Goal: Transaction & Acquisition: Purchase product/service

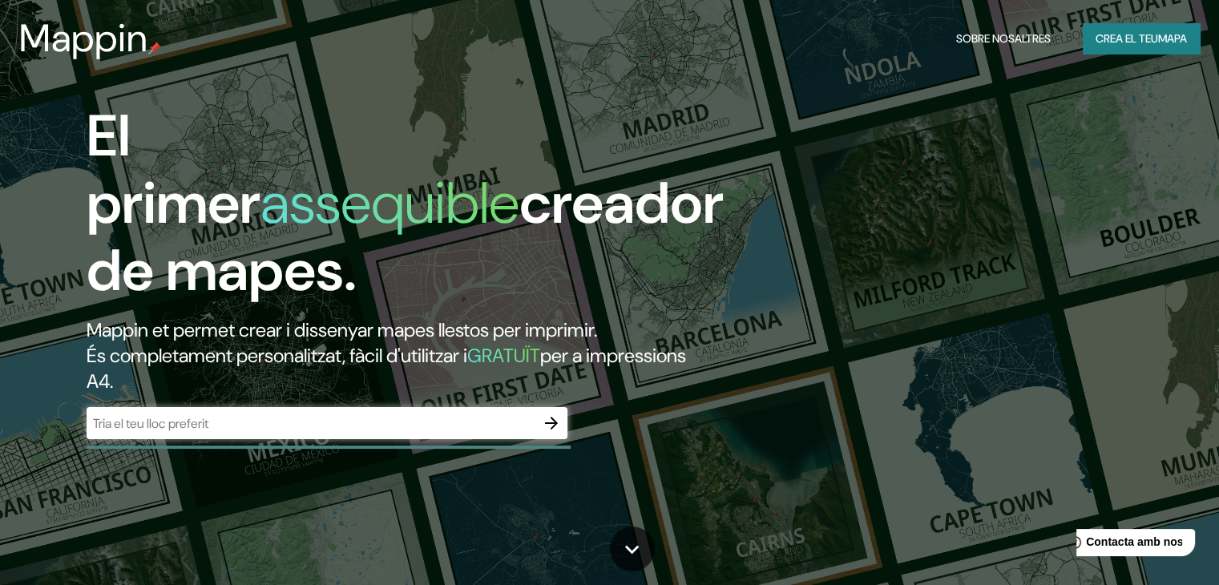
click at [167, 411] on div "​" at bounding box center [327, 423] width 481 height 32
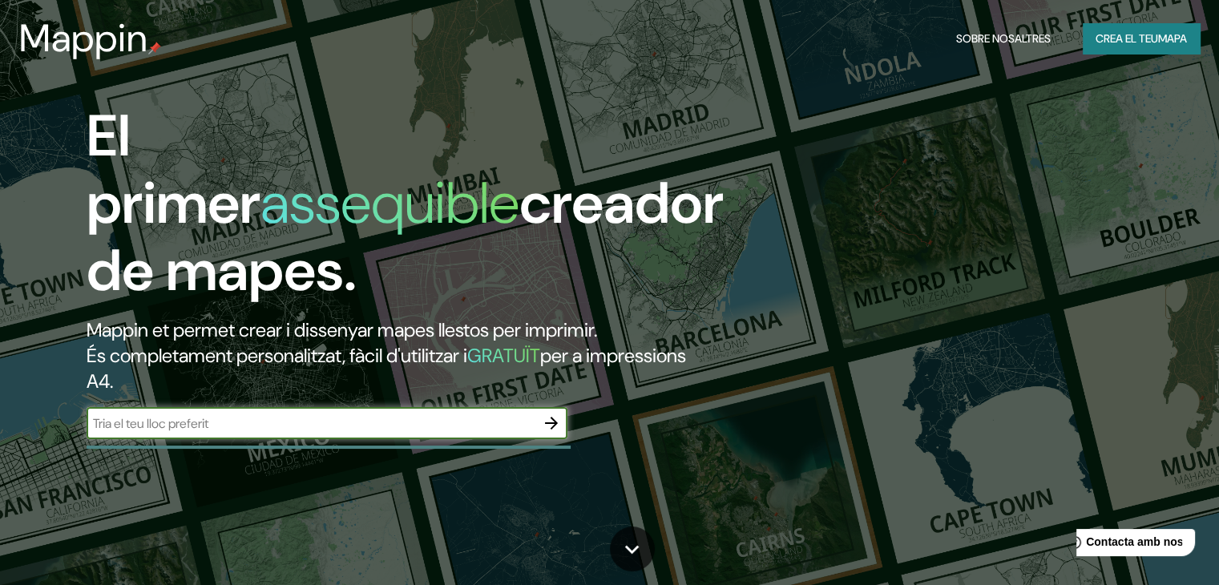
click at [172, 422] on input "text" at bounding box center [311, 423] width 449 height 18
paste input "et puc buscar l’enllaç directe al registre catastral i extreure les xifres conc…"
type input "e"
click at [279, 421] on input "text" at bounding box center [311, 423] width 449 height 18
paste input "[STREET_ADDRESS]"
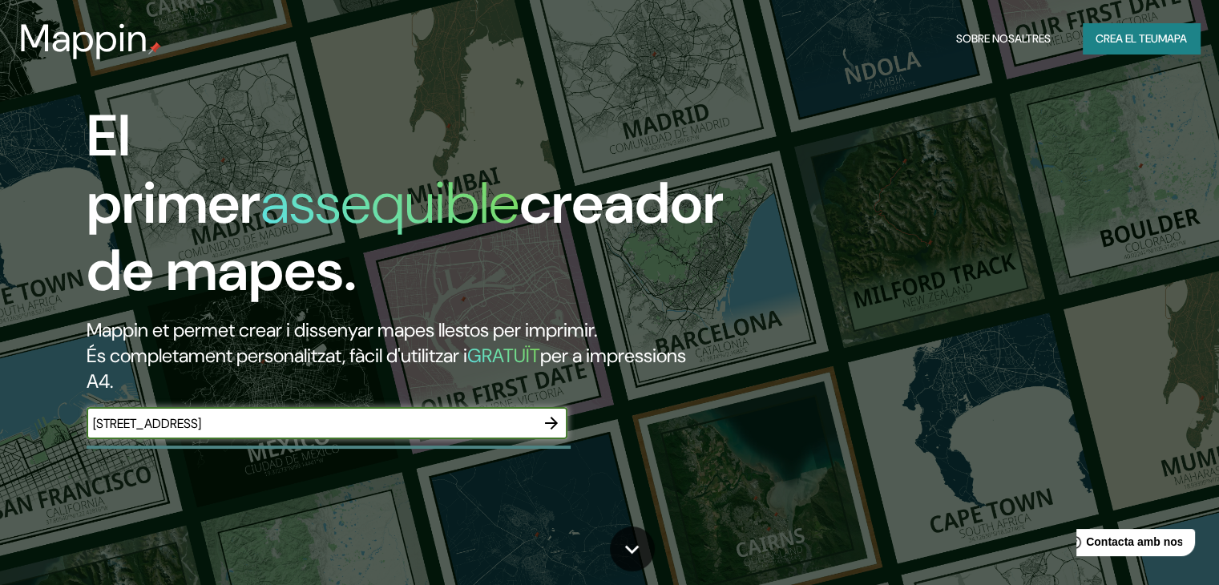
type input "[STREET_ADDRESS]"
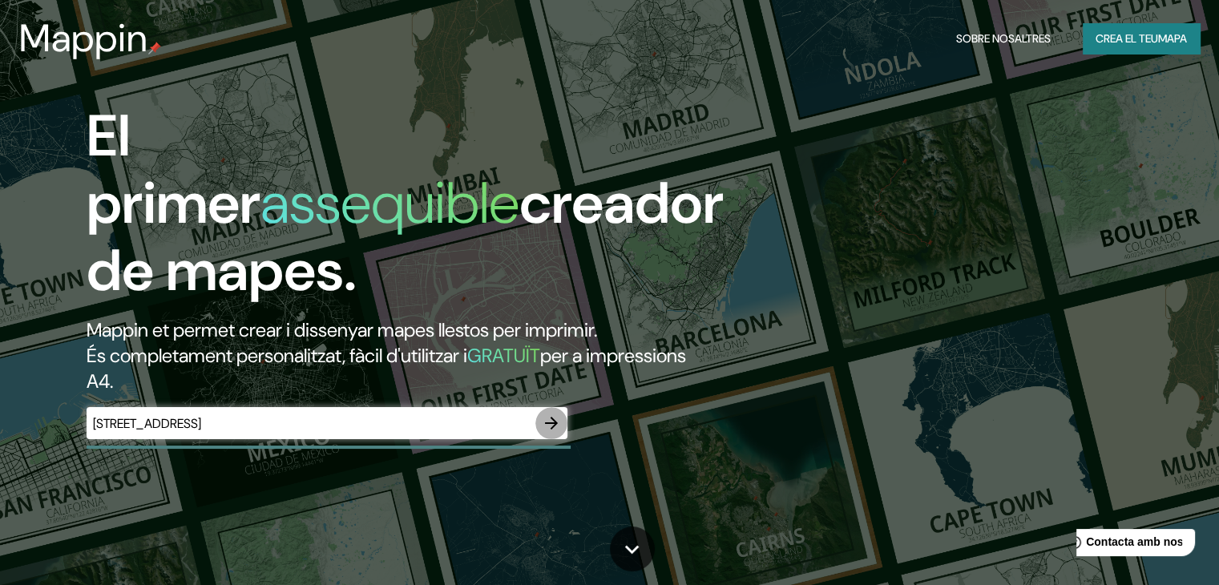
click at [560, 420] on icon "button" at bounding box center [551, 422] width 19 height 19
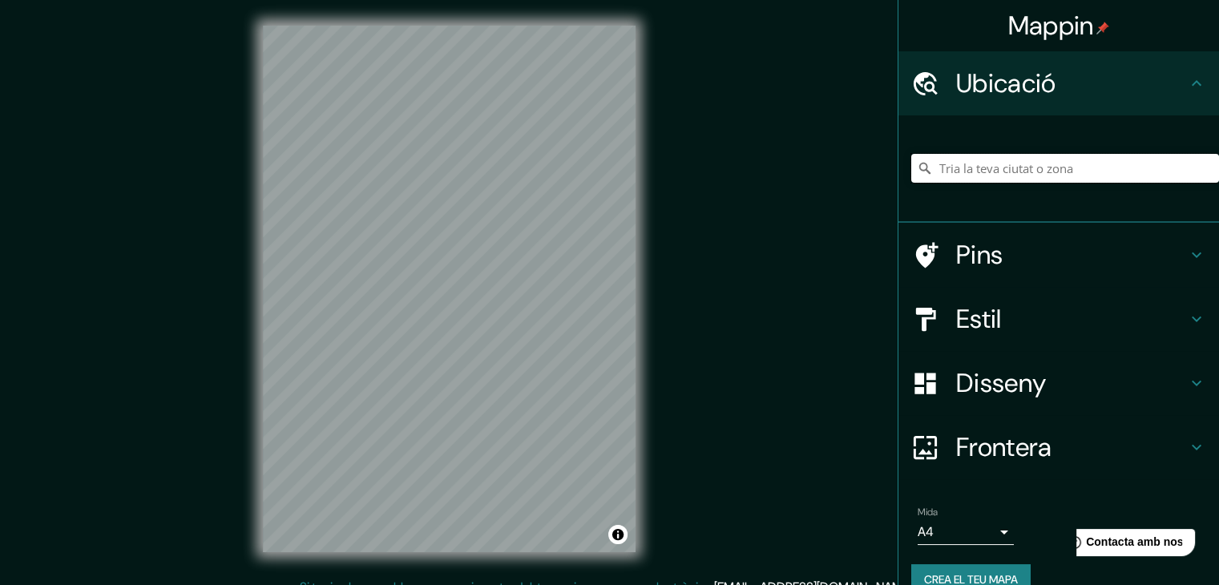
click at [1025, 175] on input "Tria la teva ciutat o zona" at bounding box center [1065, 168] width 308 height 29
paste input "[STREET_ADDRESS]"
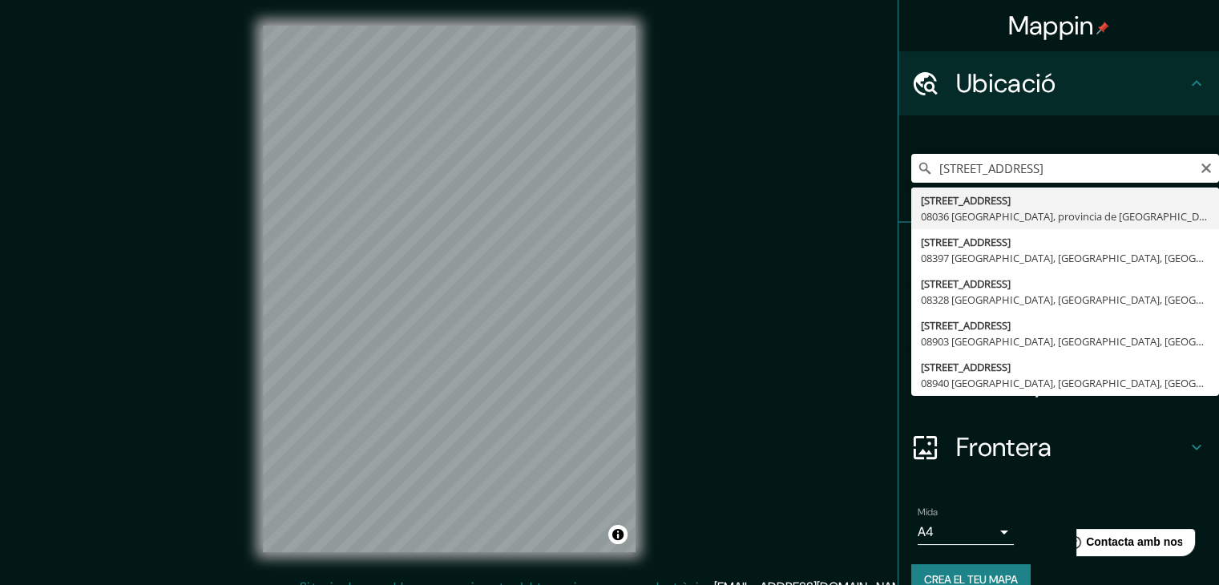
type input "[PERSON_NAME][STREET_ADDRESS]"
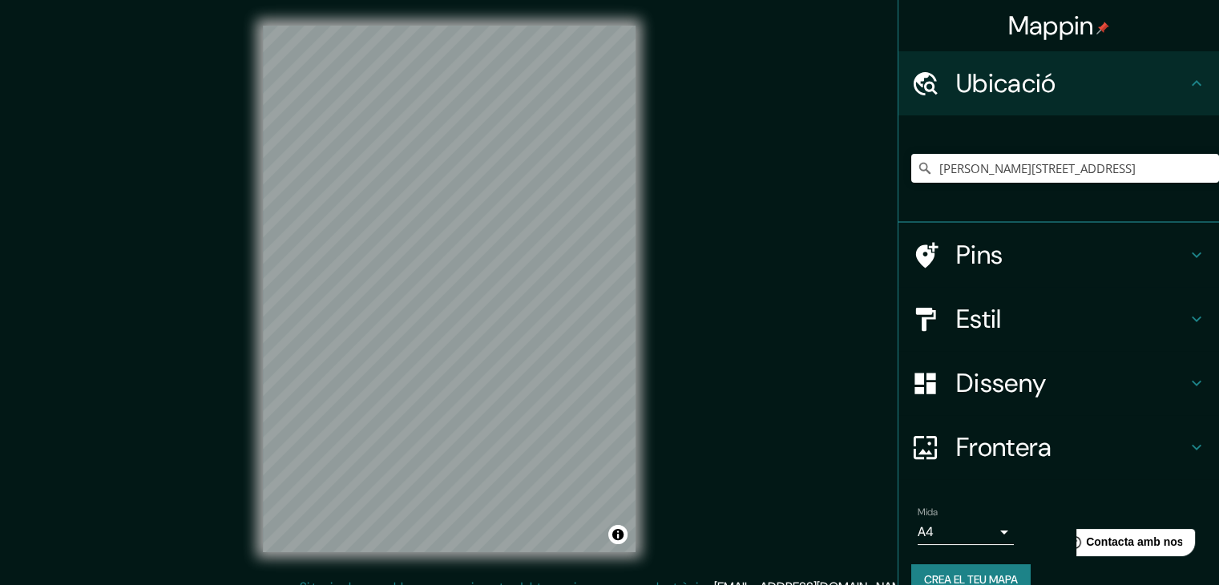
click at [683, 283] on div "Mappin Ubicació Carrer Del Rosselló 110, 08036 Barcelona, provincia de Barcelon…" at bounding box center [609, 301] width 1219 height 603
click at [1186, 310] on icon at bounding box center [1195, 318] width 19 height 19
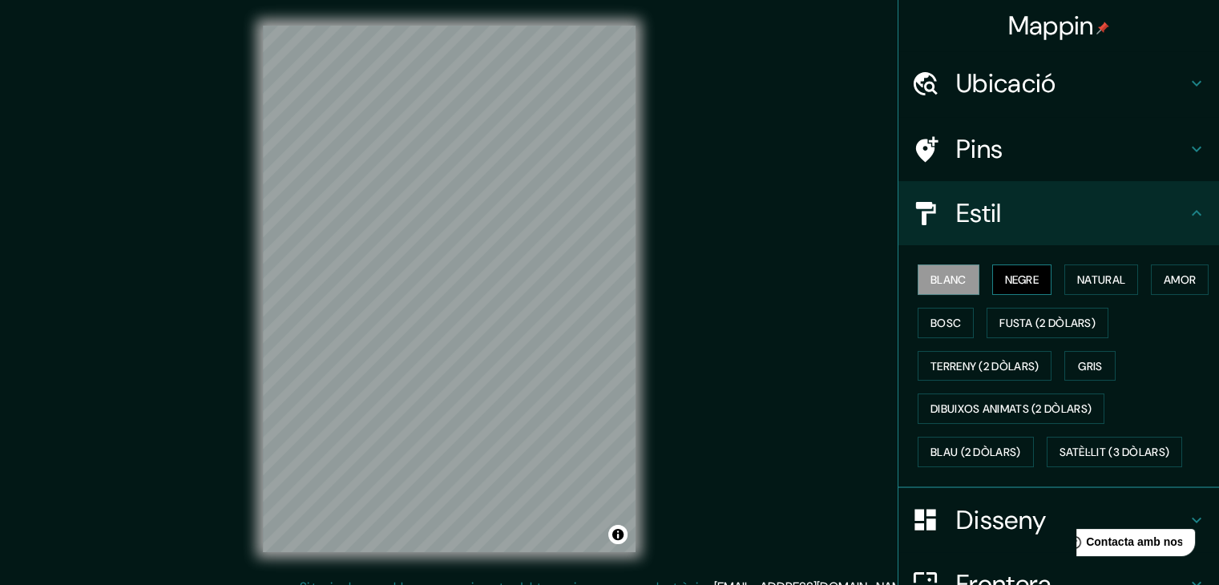
click at [992, 279] on button "Negre" at bounding box center [1022, 279] width 60 height 30
click at [946, 282] on font "Blanc" at bounding box center [948, 279] width 36 height 14
click at [1025, 135] on h4 "Pins" at bounding box center [1071, 149] width 231 height 32
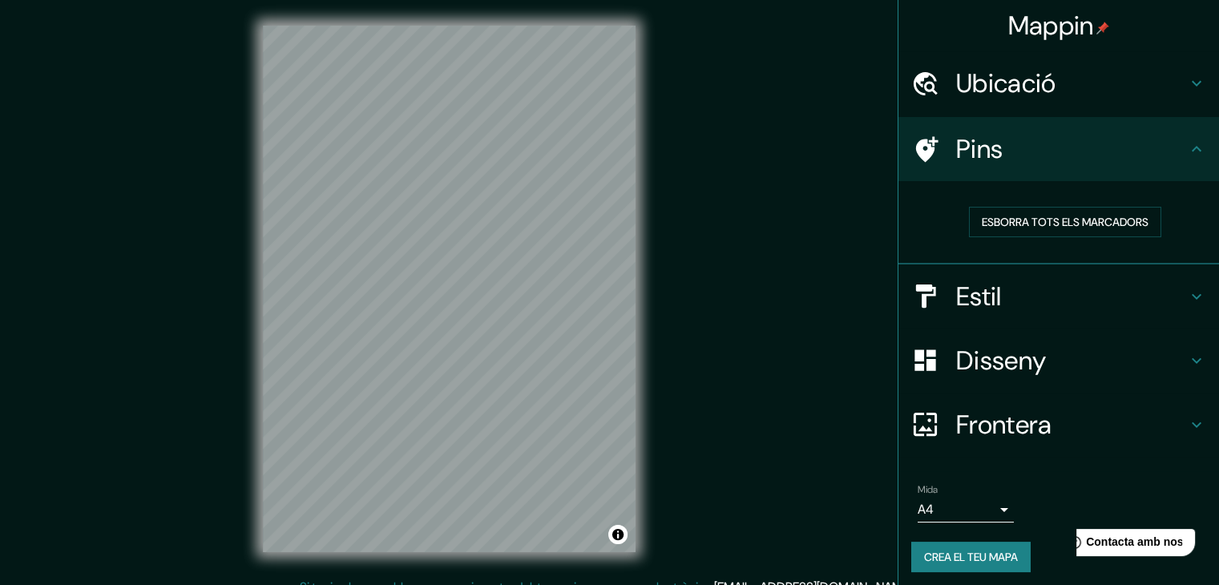
click at [1025, 135] on h4 "Pins" at bounding box center [1071, 149] width 231 height 32
click at [1029, 87] on font "Ubicació" at bounding box center [1005, 83] width 99 height 34
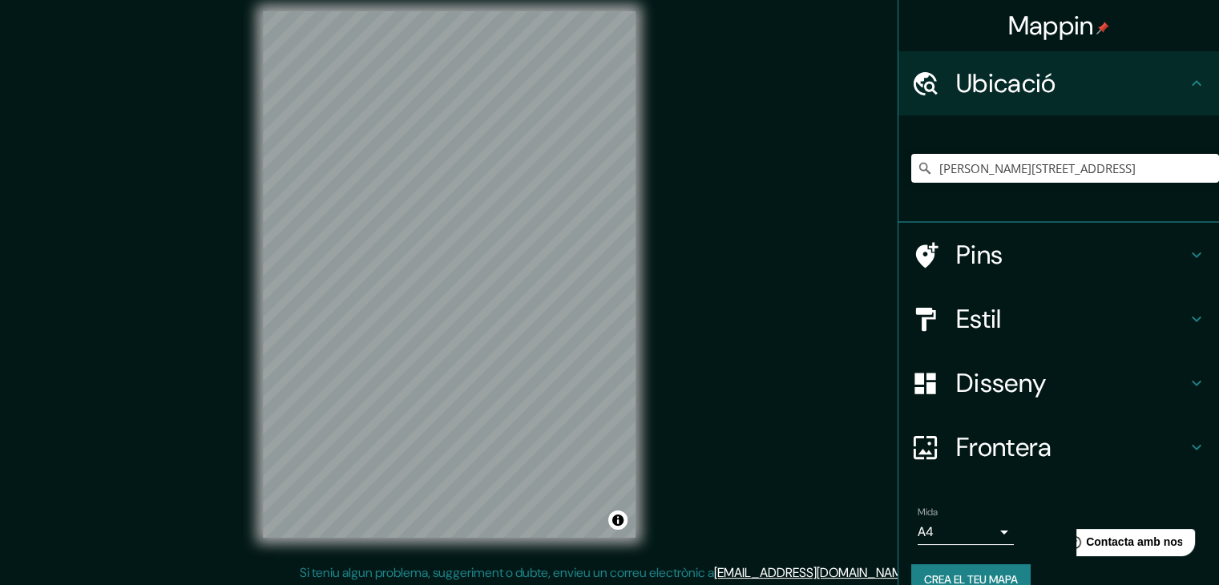
scroll to position [18, 0]
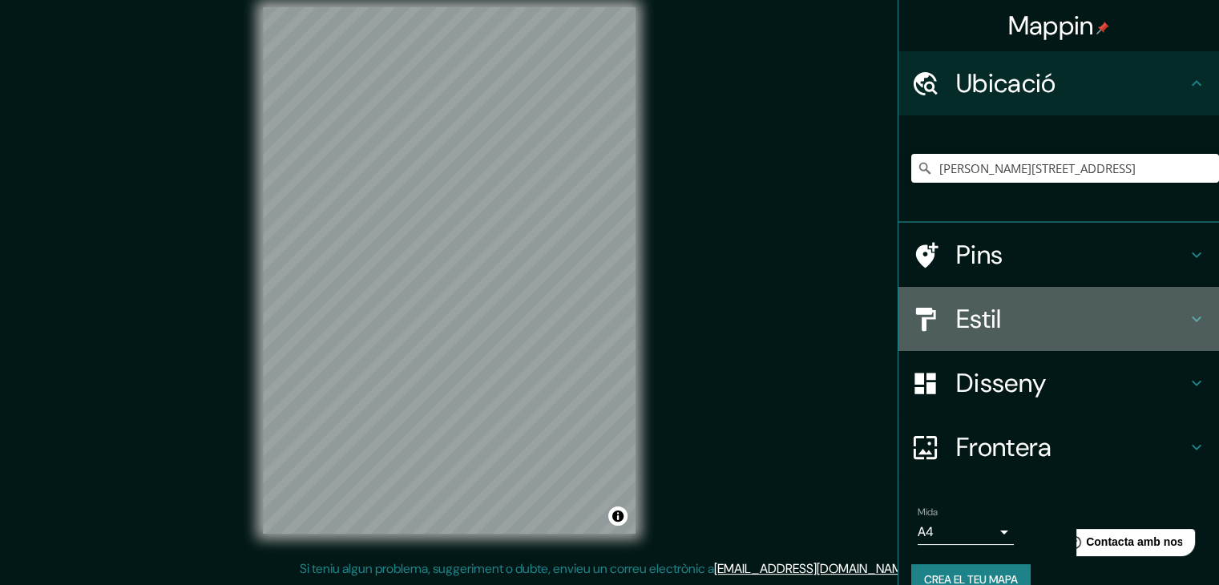
click at [1040, 320] on h4 "Estil" at bounding box center [1071, 319] width 231 height 32
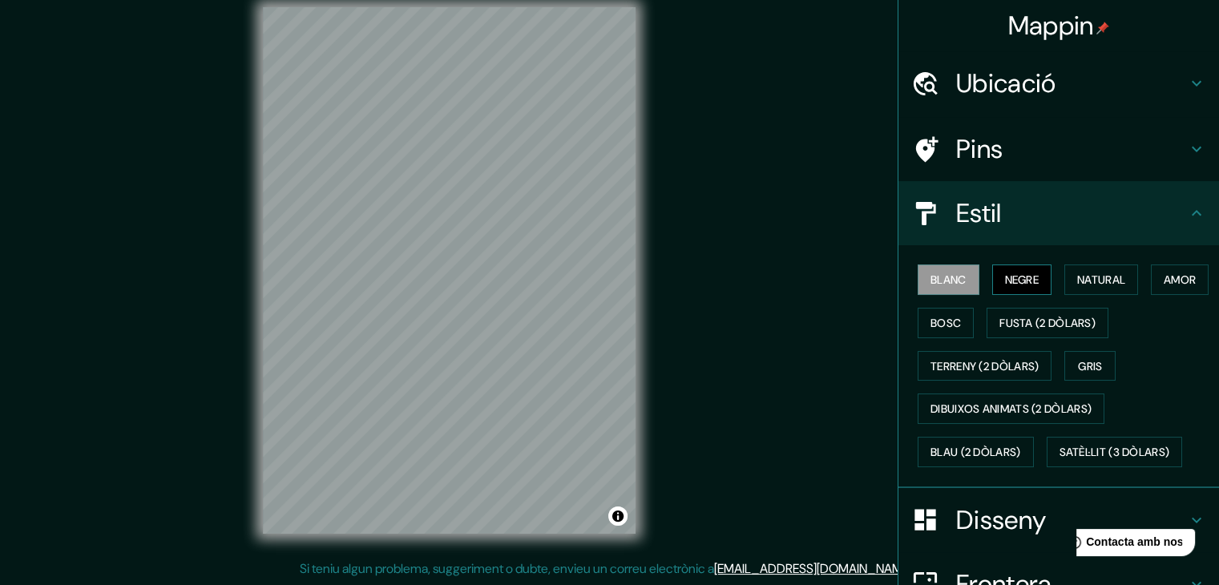
click at [1007, 279] on font "Negre" at bounding box center [1022, 279] width 34 height 14
click at [1096, 276] on font "Natural" at bounding box center [1101, 279] width 48 height 14
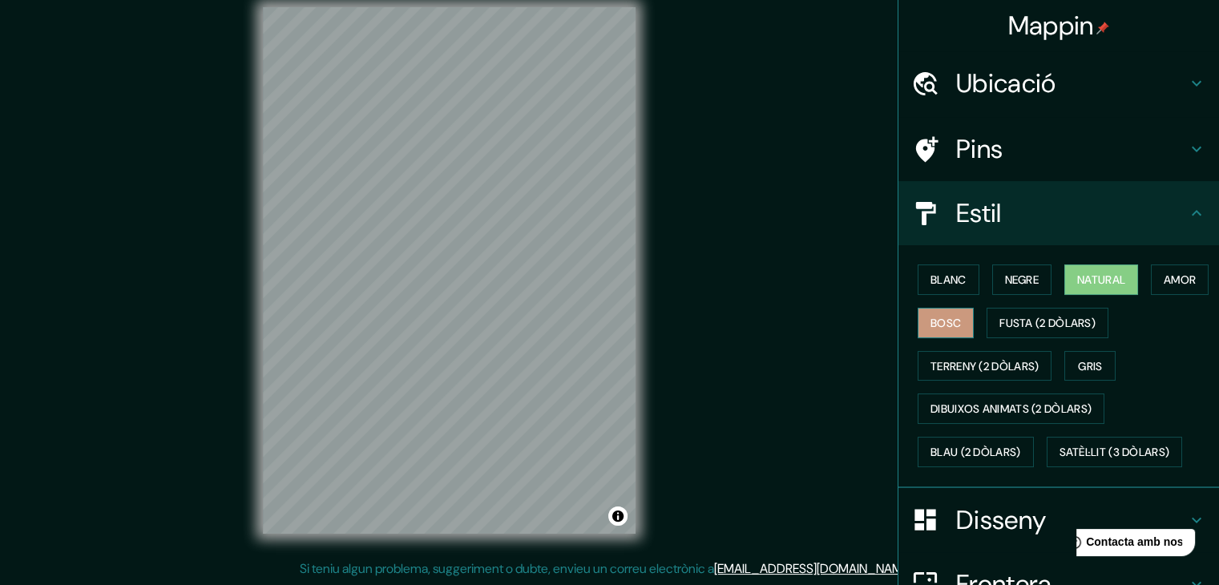
click at [973, 315] on button "Bosc" at bounding box center [945, 323] width 56 height 30
click at [1083, 320] on font "Fusta (2 dòlars)" at bounding box center [1047, 323] width 96 height 14
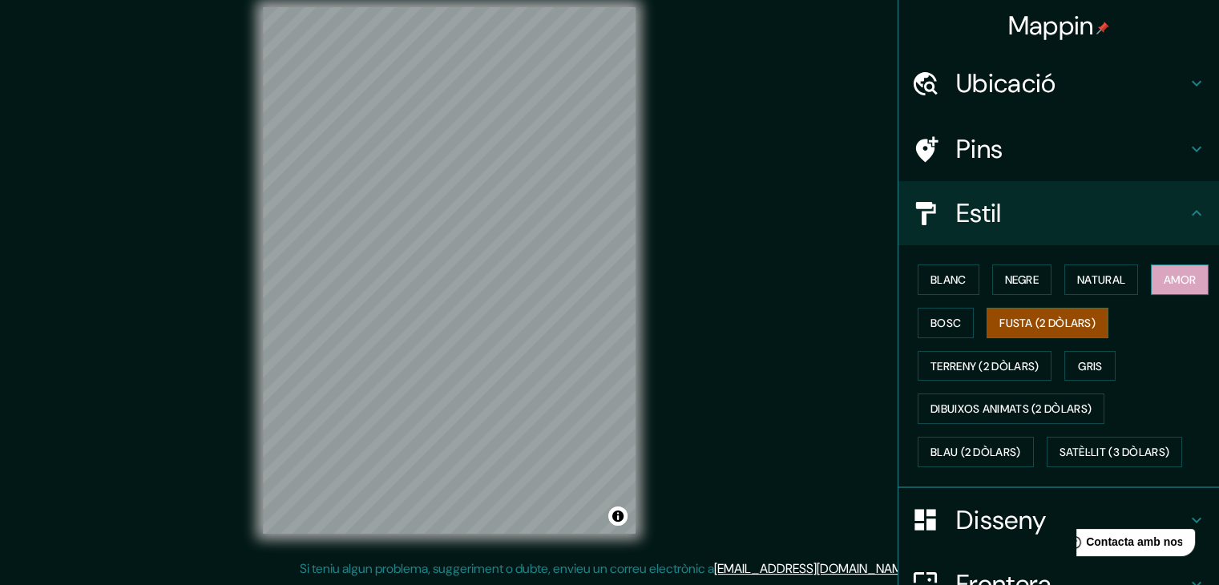
click at [1163, 287] on font "Amor" at bounding box center [1179, 279] width 32 height 14
click at [1095, 318] on font "Fusta (2 dòlars)" at bounding box center [1047, 323] width 96 height 14
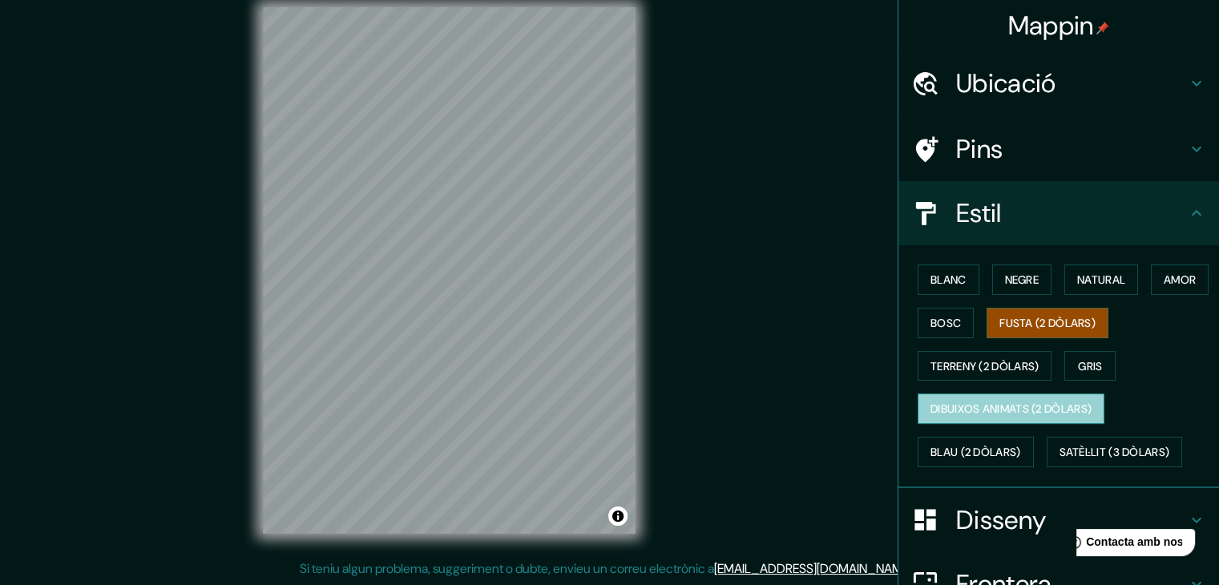
click at [930, 412] on font "Dibuixos animats (2 dòlars)" at bounding box center [1010, 409] width 161 height 14
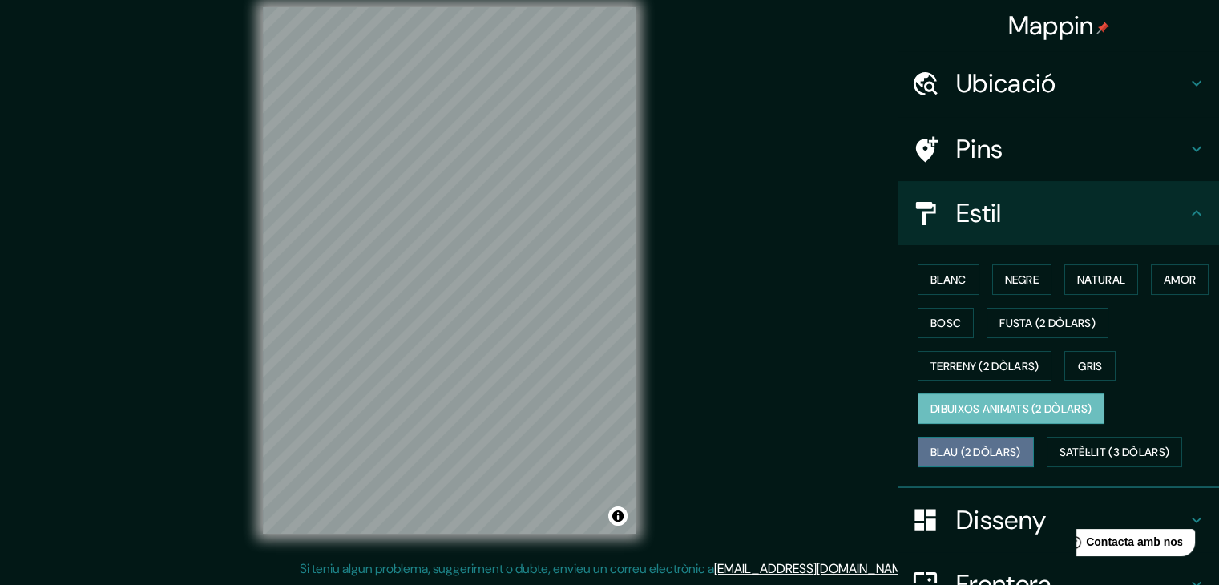
click at [948, 449] on font "Blau (2 dòlars)" at bounding box center [975, 452] width 91 height 14
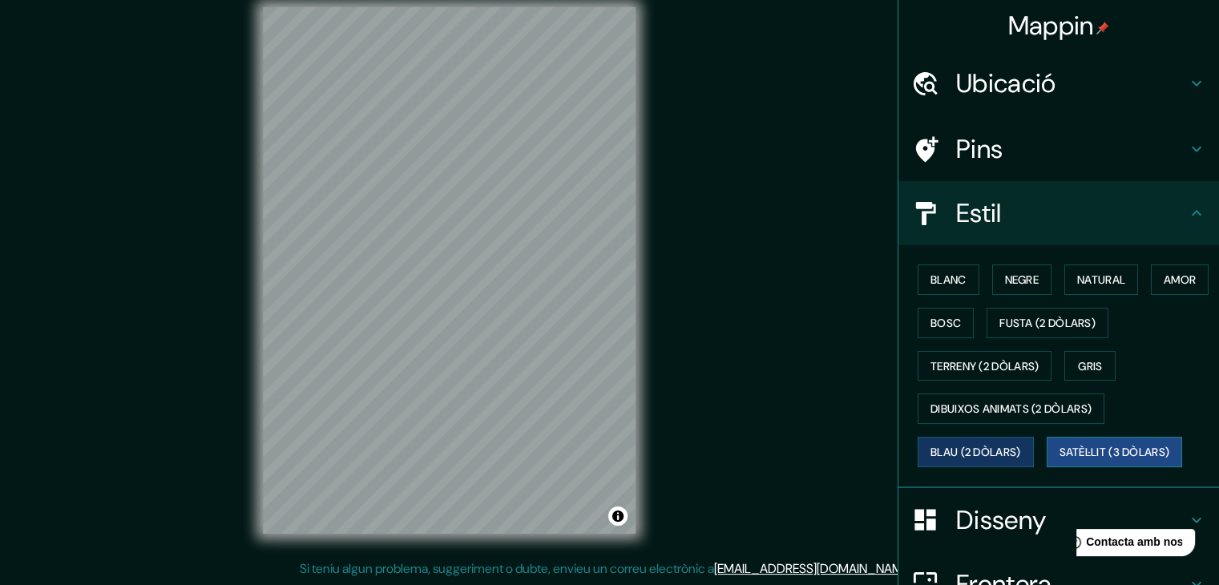
click at [1080, 446] on font "Satèl·lit (3 dòlars)" at bounding box center [1114, 452] width 111 height 14
click at [681, 299] on div "Mappin Ubicació Carrer Del Rosselló 110, 08036 Barcelona, provincia de Barcelon…" at bounding box center [609, 283] width 1219 height 603
click at [989, 445] on font "Blau (2 dòlars)" at bounding box center [975, 452] width 91 height 14
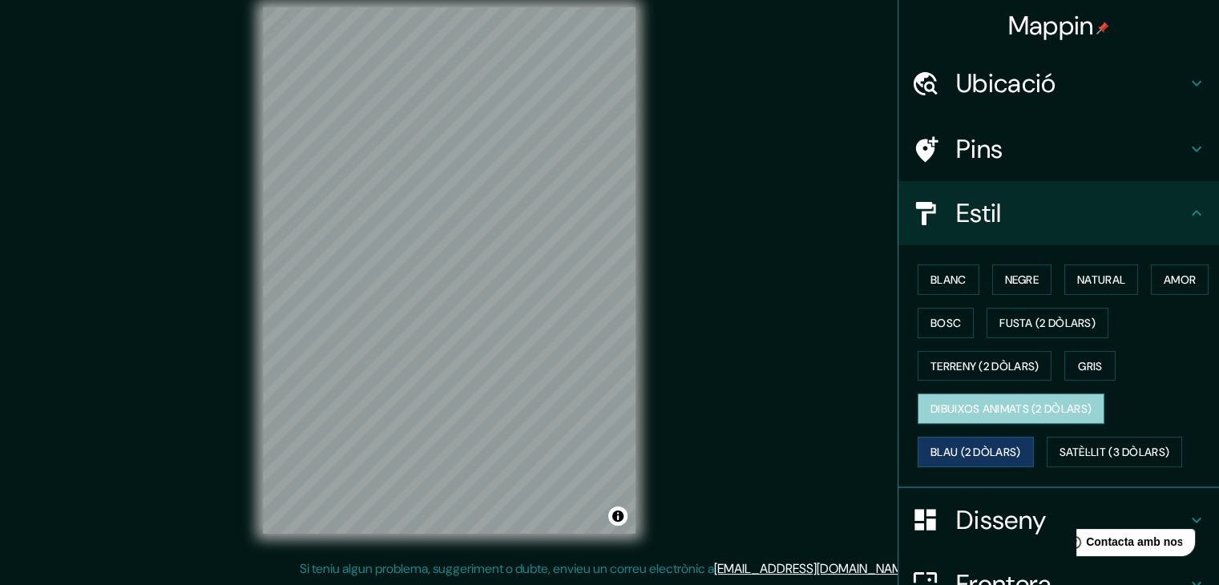
click at [1033, 414] on font "Dibuixos animats (2 dòlars)" at bounding box center [1010, 408] width 161 height 21
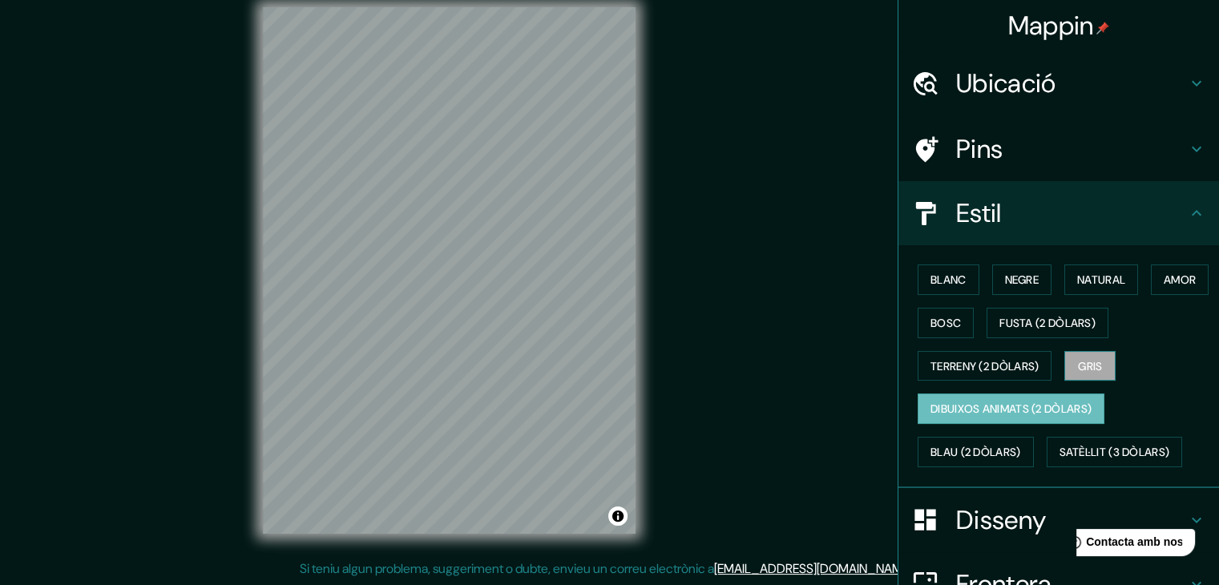
click at [1066, 365] on button "Gris" at bounding box center [1089, 366] width 51 height 30
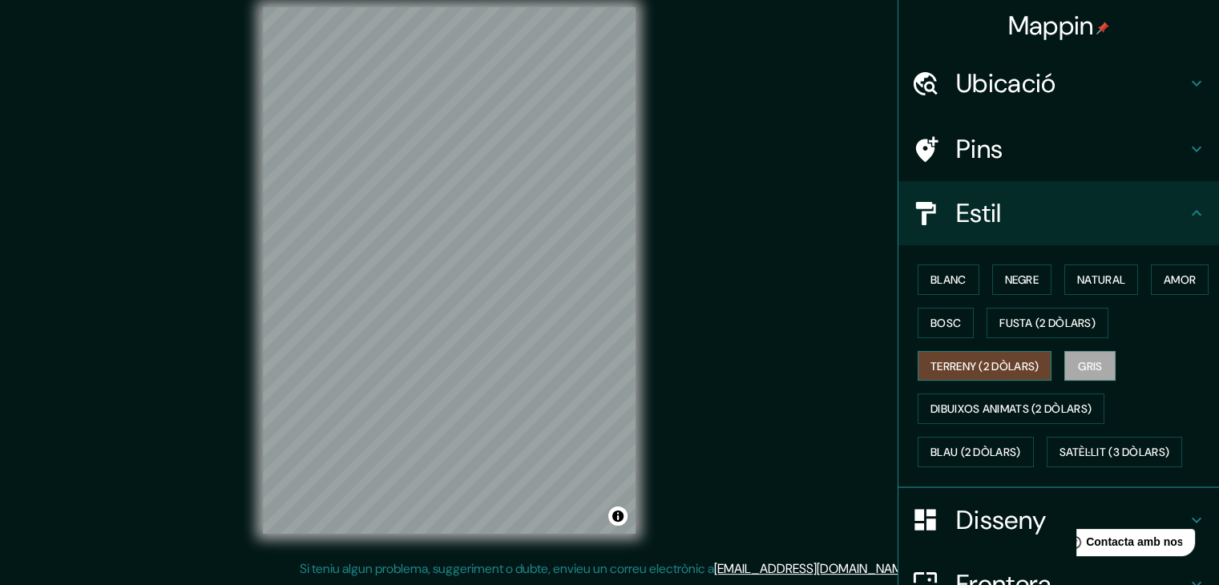
click at [1020, 362] on font "Terreny (2 dòlars)" at bounding box center [984, 366] width 108 height 14
click at [1163, 287] on font "Amor" at bounding box center [1179, 279] width 32 height 14
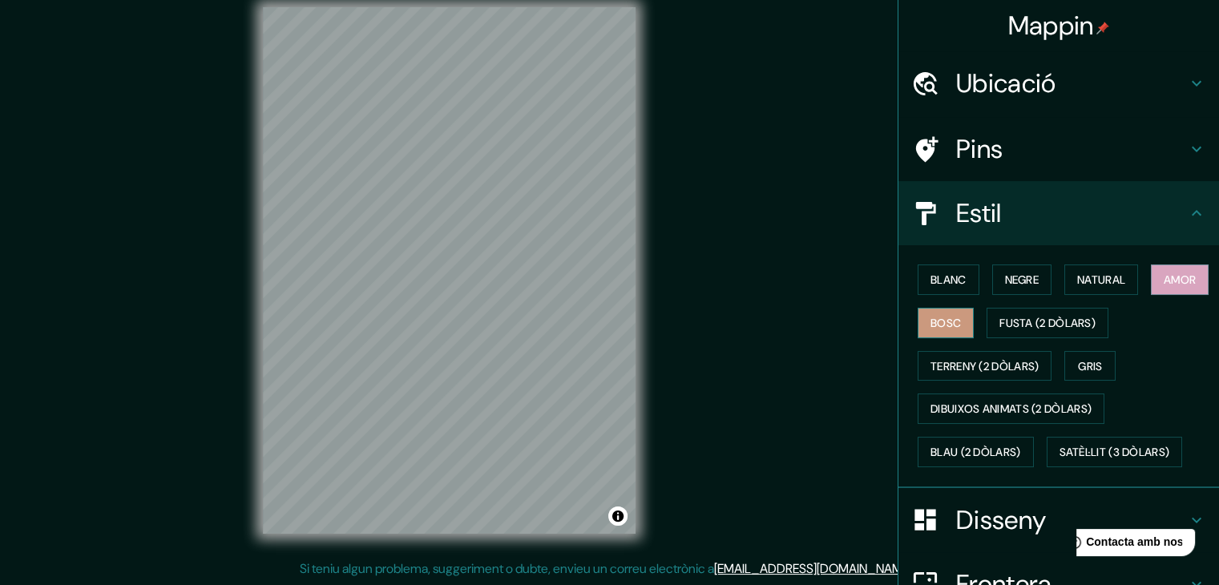
click at [961, 318] on font "Bosc" at bounding box center [945, 323] width 30 height 14
click at [1026, 279] on font "Negre" at bounding box center [1022, 279] width 34 height 14
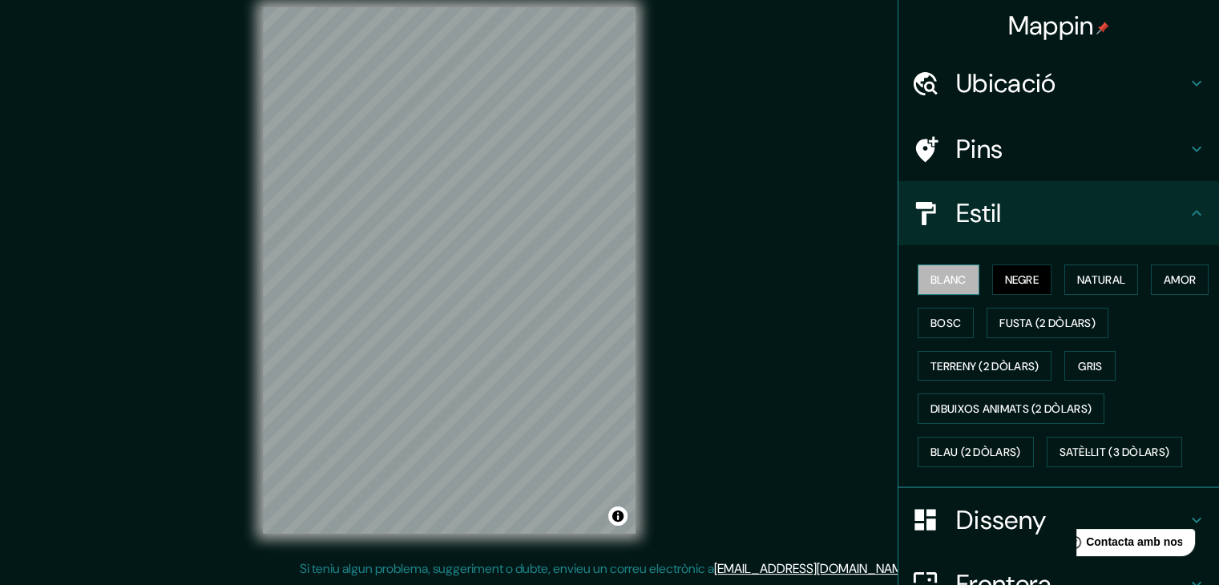
click at [939, 280] on font "Blanc" at bounding box center [948, 279] width 36 height 14
click at [1092, 280] on font "Natural" at bounding box center [1101, 279] width 48 height 14
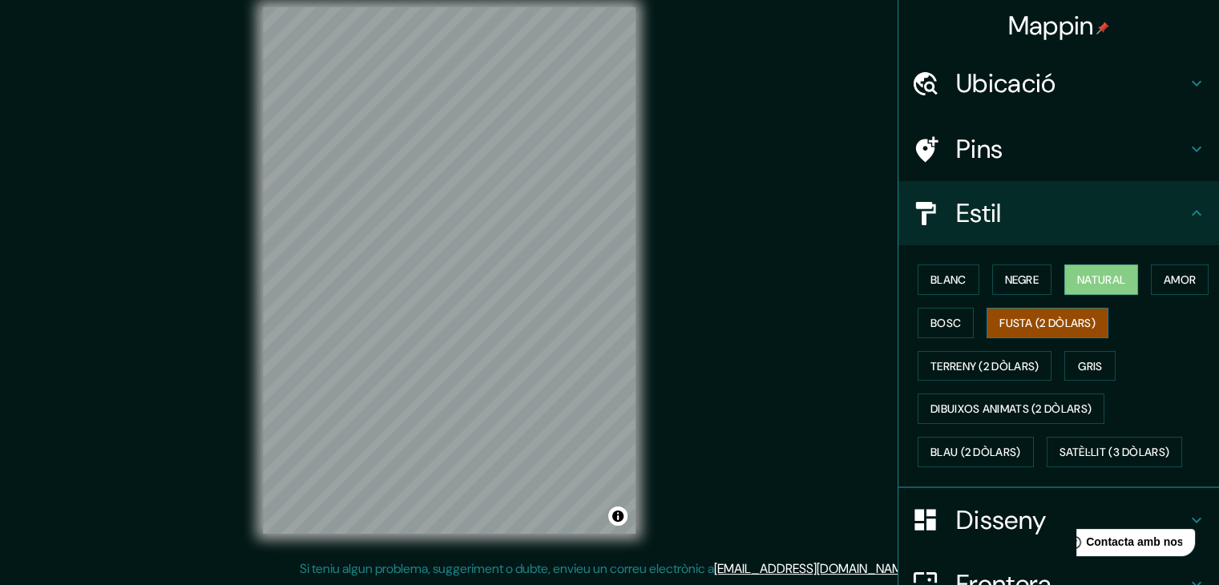
click at [1093, 320] on font "Fusta (2 dòlars)" at bounding box center [1047, 323] width 96 height 14
click at [1098, 437] on button "Satèl·lit (3 dòlars)" at bounding box center [1114, 452] width 136 height 30
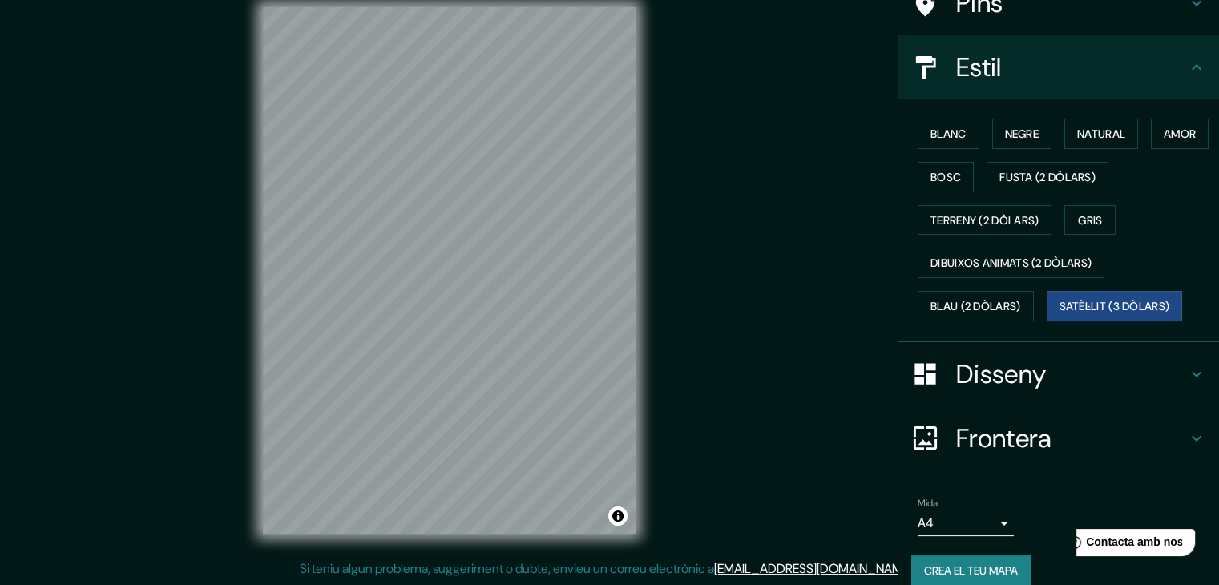
scroll to position [162, 0]
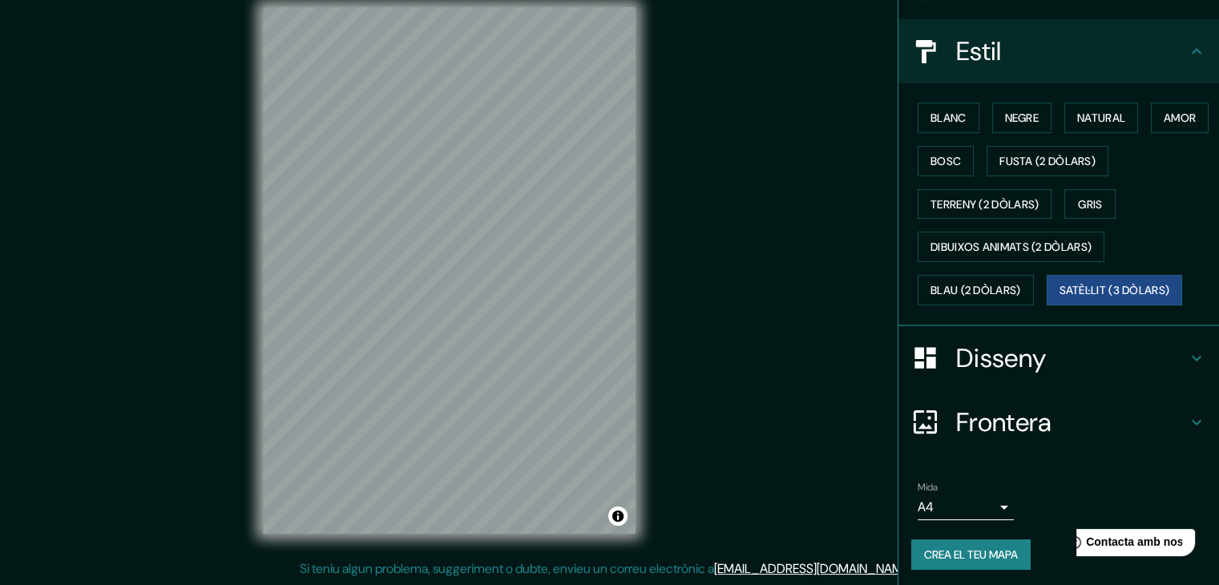
click at [986, 498] on body "Mappin Ubicació Carrer Del Rosselló 110, 08036 Barcelona, provincia de Barcelon…" at bounding box center [609, 274] width 1219 height 585
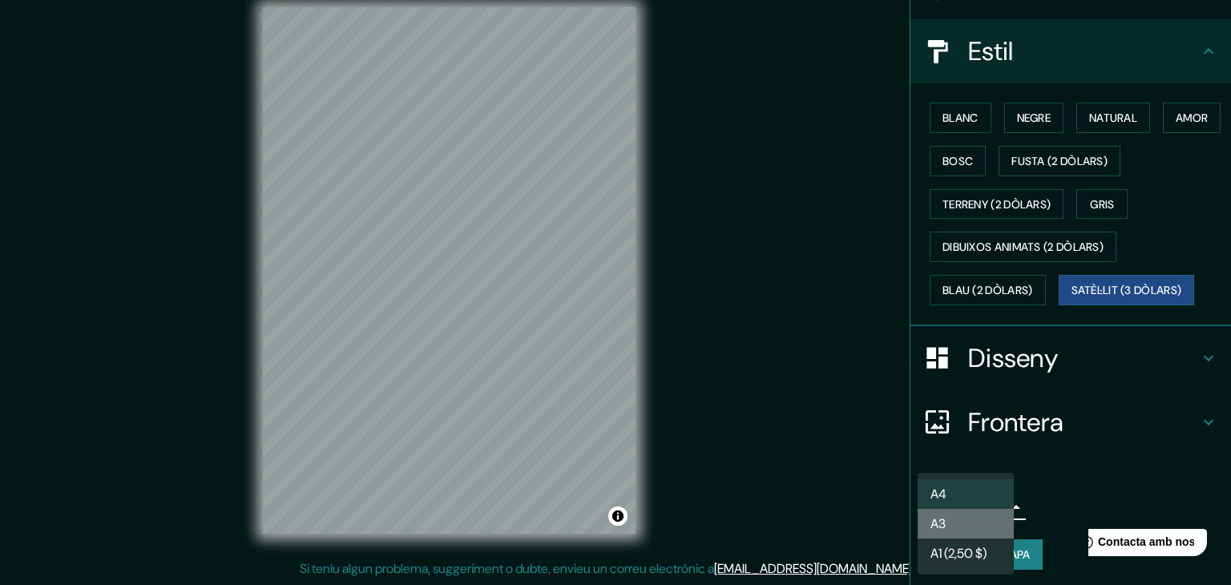
click at [981, 514] on li "A3" at bounding box center [965, 524] width 96 height 30
type input "a4"
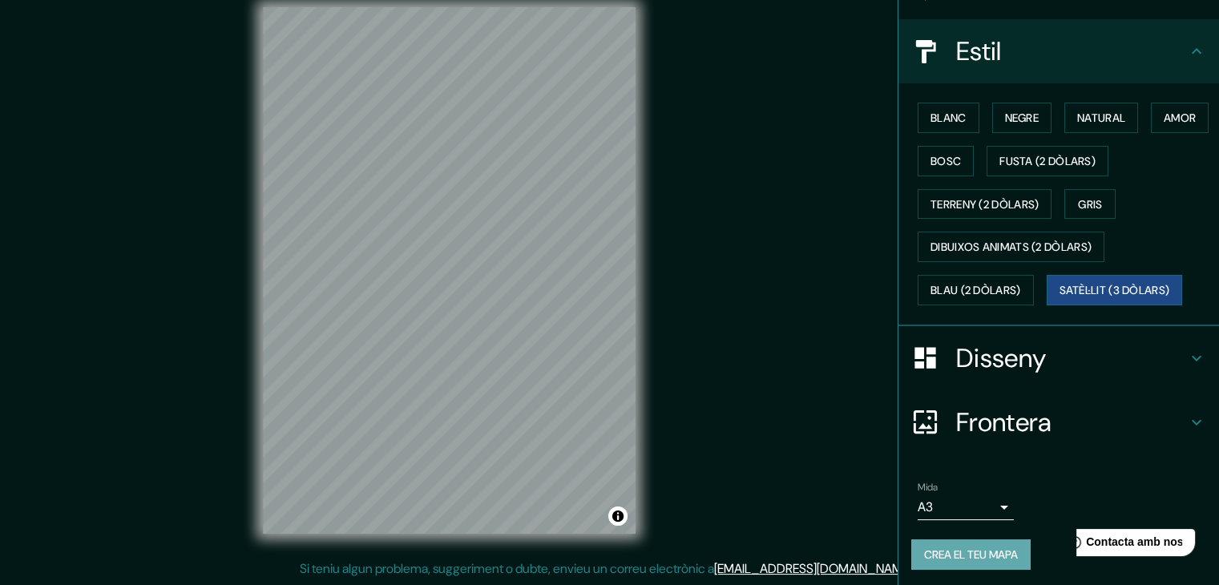
click at [990, 555] on font "Crea el teu mapa" at bounding box center [971, 554] width 94 height 14
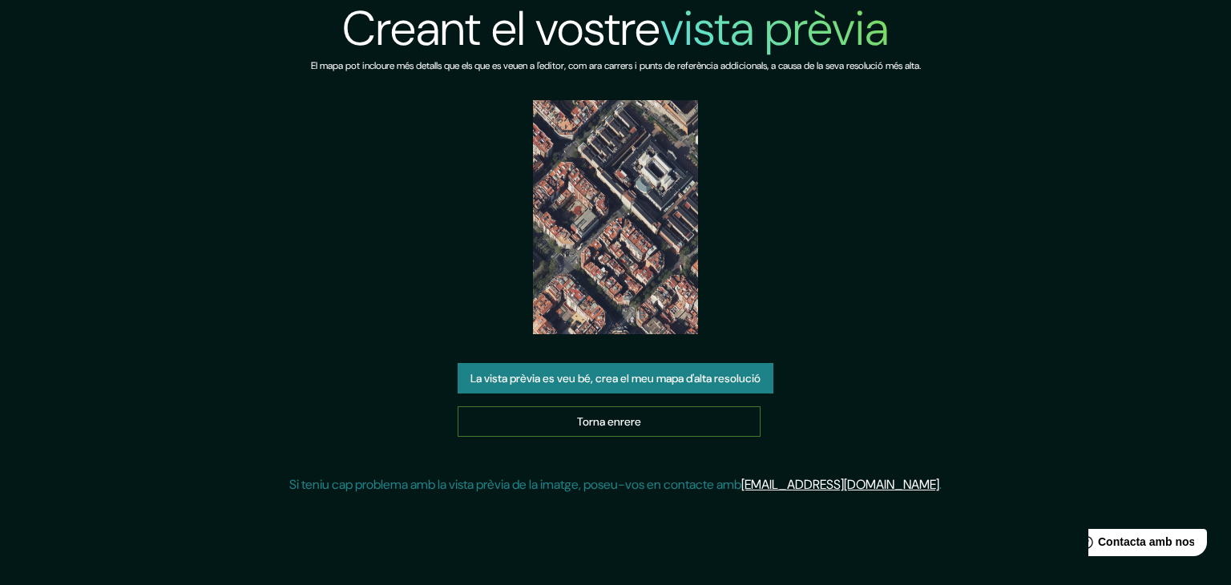
click at [557, 406] on link "Torna enrere" at bounding box center [608, 421] width 303 height 30
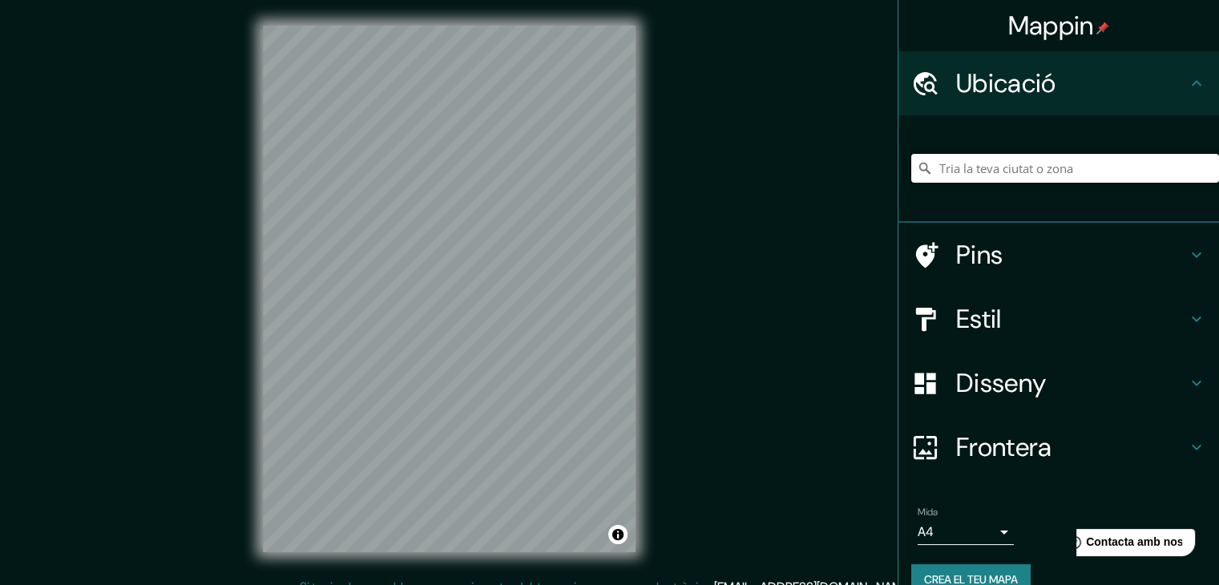
click at [1063, 169] on input "Tria la teva ciutat o zona" at bounding box center [1065, 168] width 308 height 29
paste input "[STREET_ADDRESS]"
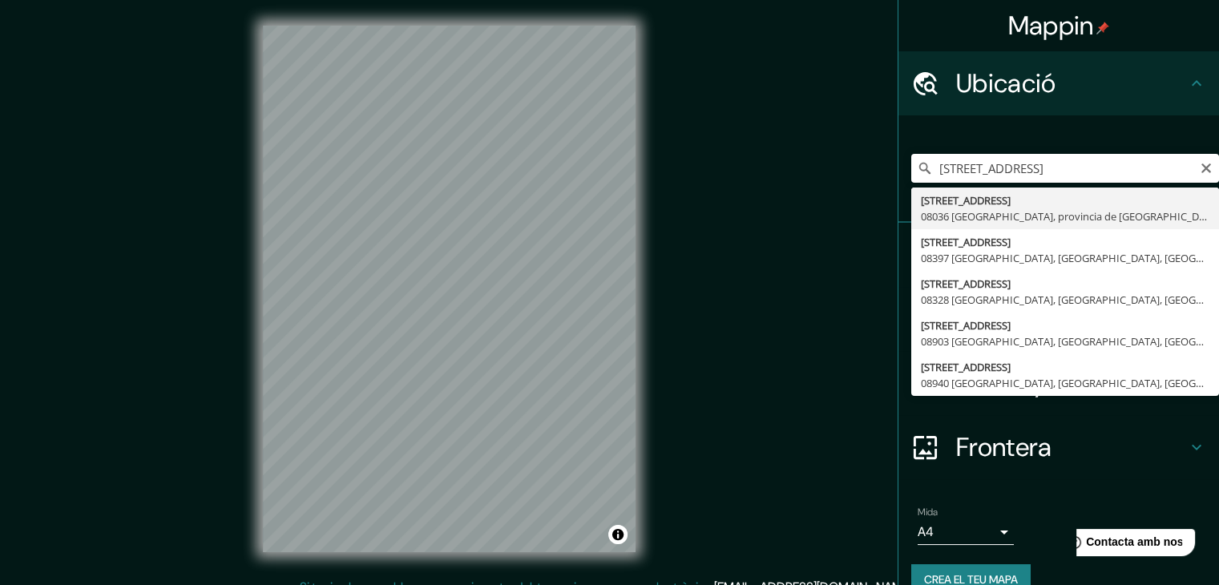
type input "[PERSON_NAME][STREET_ADDRESS]"
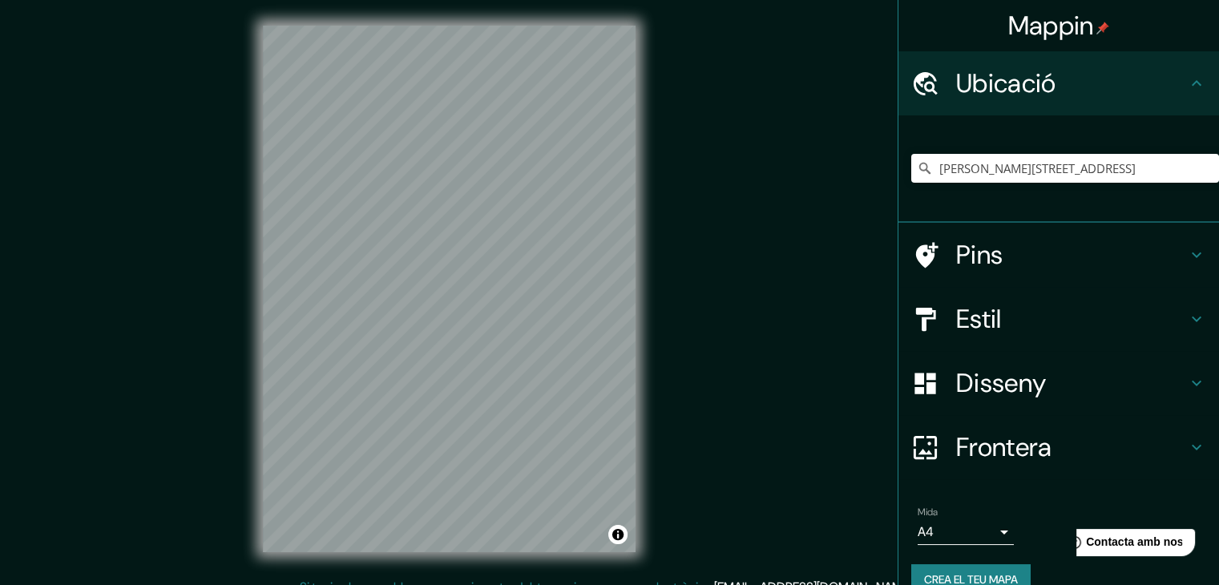
click at [1022, 314] on h4 "Estil" at bounding box center [1071, 319] width 231 height 32
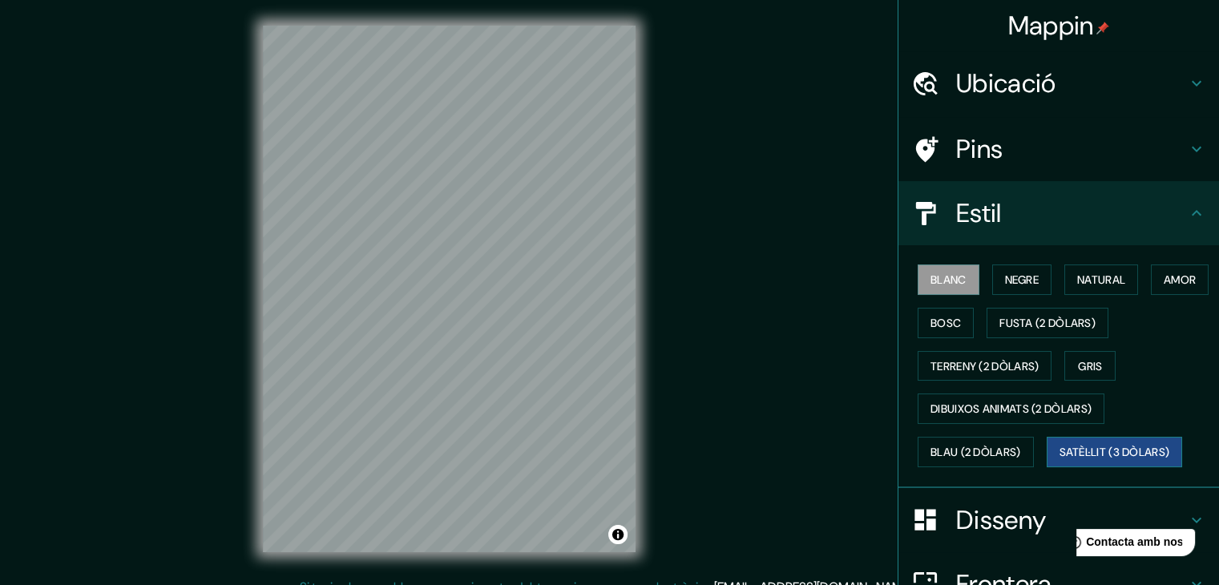
click at [1070, 437] on button "Satèl·lit (3 dòlars)" at bounding box center [1114, 452] width 136 height 30
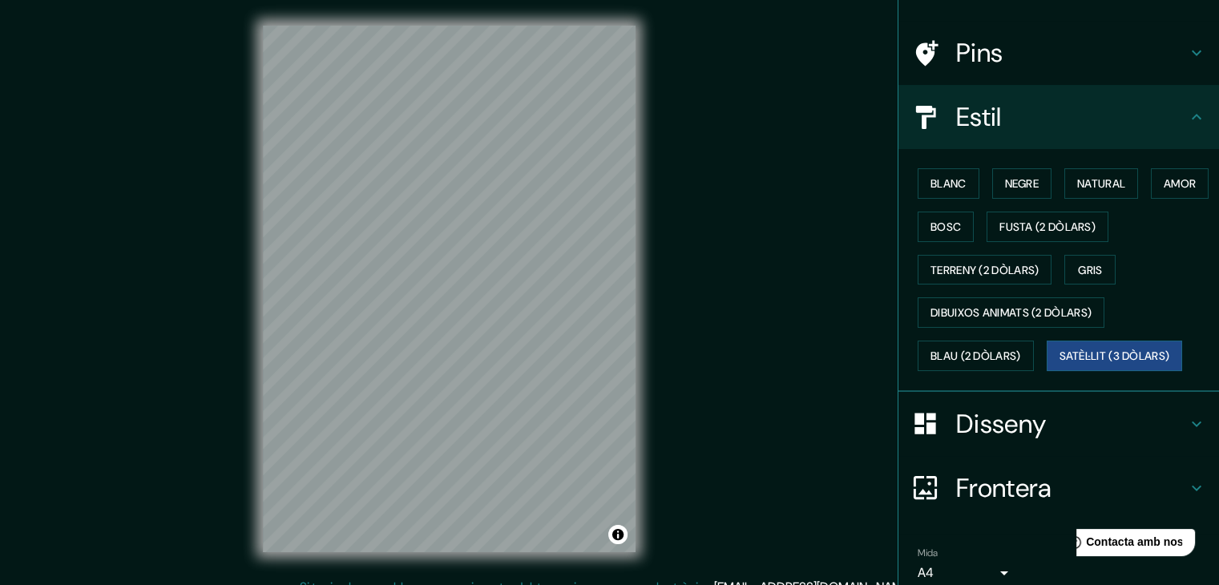
scroll to position [162, 0]
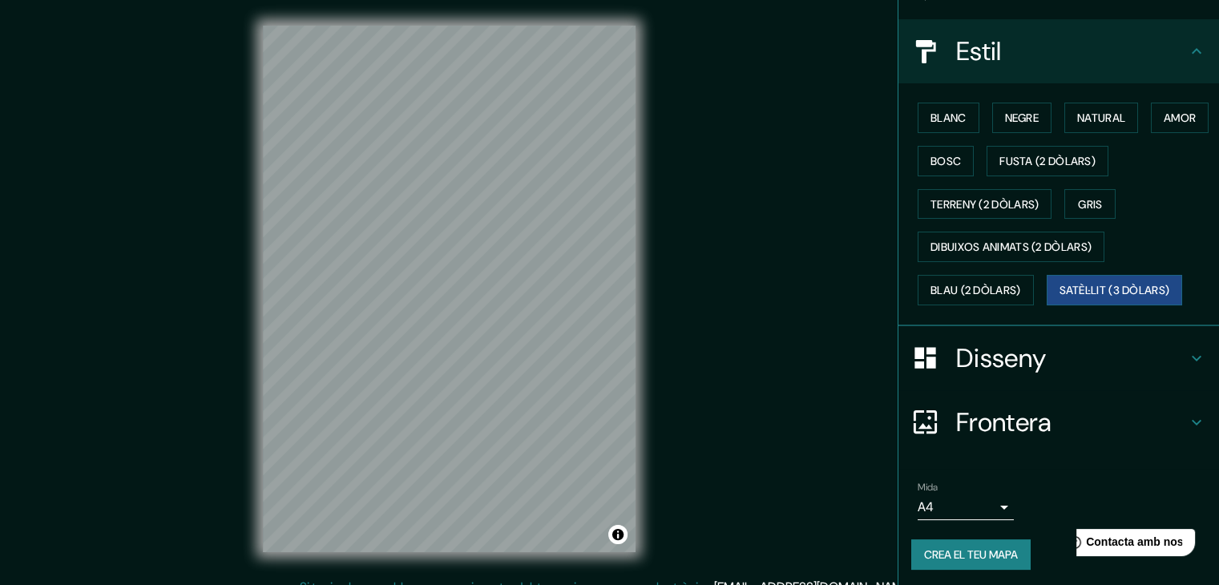
drag, startPoint x: 1213, startPoint y: 372, endPoint x: 73, endPoint y: 38, distance: 1188.0
click at [974, 554] on font "Crea el teu mapa" at bounding box center [971, 554] width 94 height 14
